Goal: Task Accomplishment & Management: Use online tool/utility

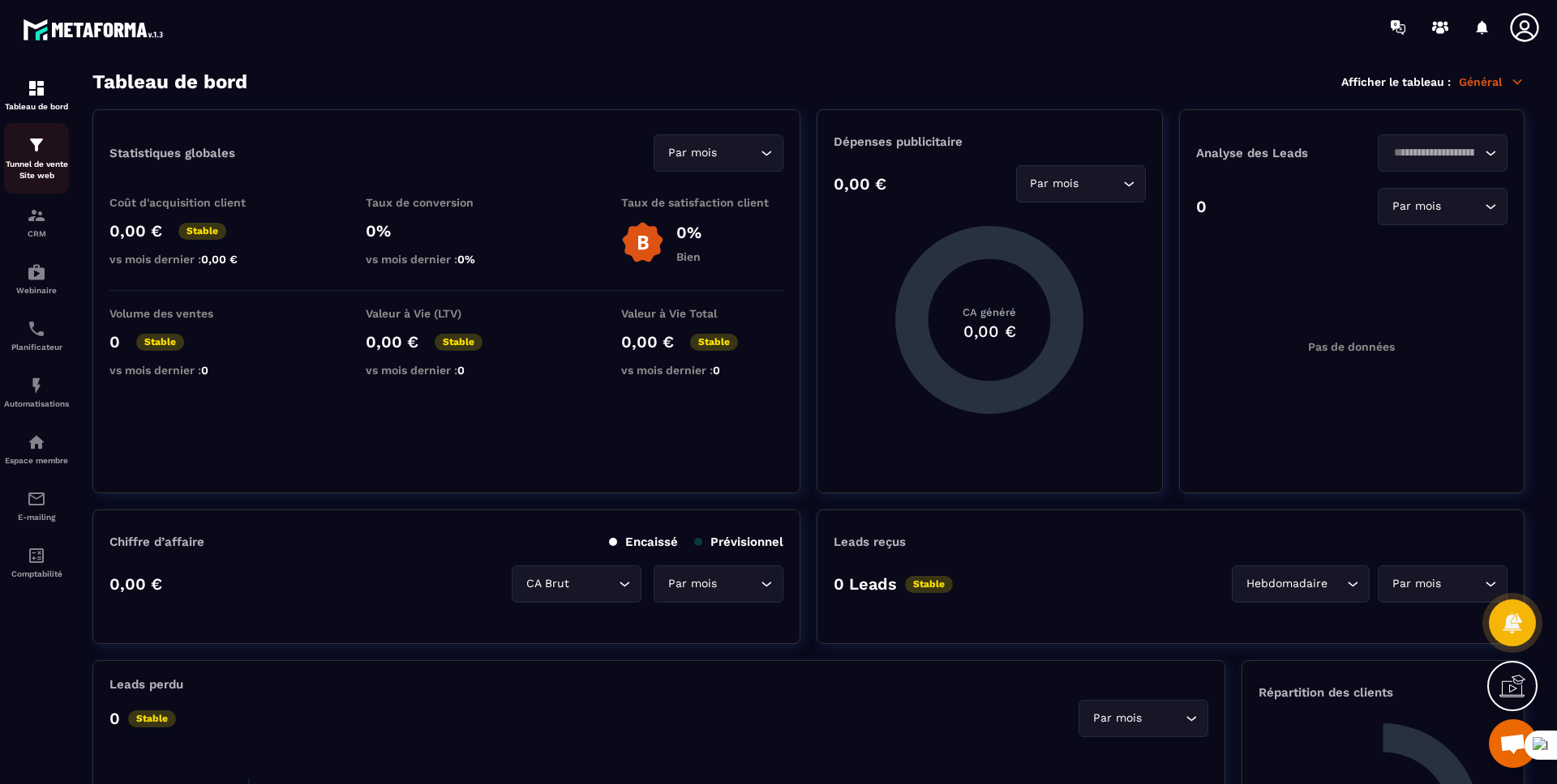
click at [40, 165] on p "Tunnel de vente Site web" at bounding box center [37, 170] width 65 height 23
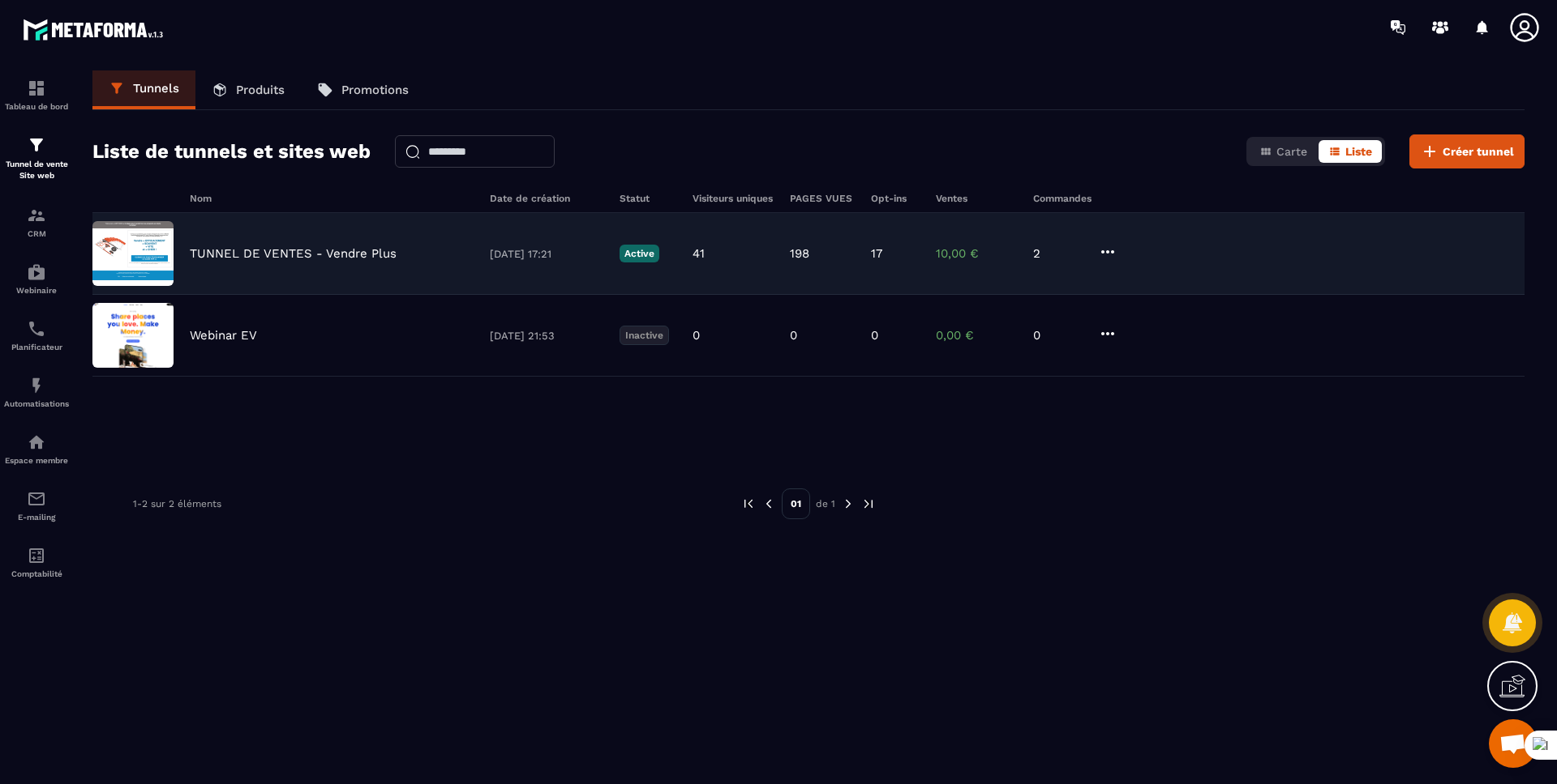
click at [259, 239] on div "TUNNEL DE VENTES - Vendre Plus [DATE] 17:21 Active 41 198 17 10,00 € 2" at bounding box center [808, 254] width 1432 height 82
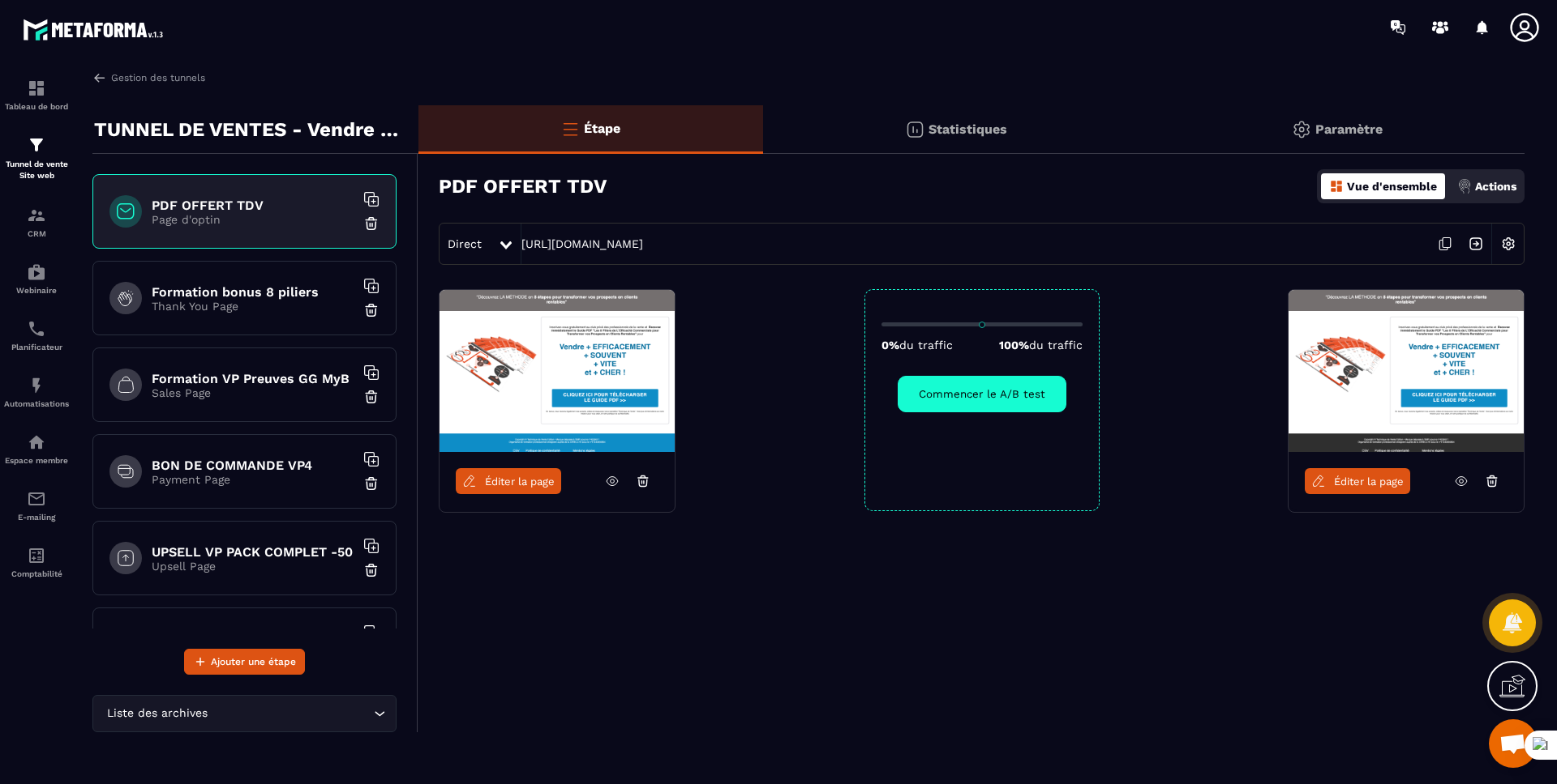
click at [499, 487] on link "Éditer la page" at bounding box center [508, 481] width 105 height 26
